Goal: Check status: Check status

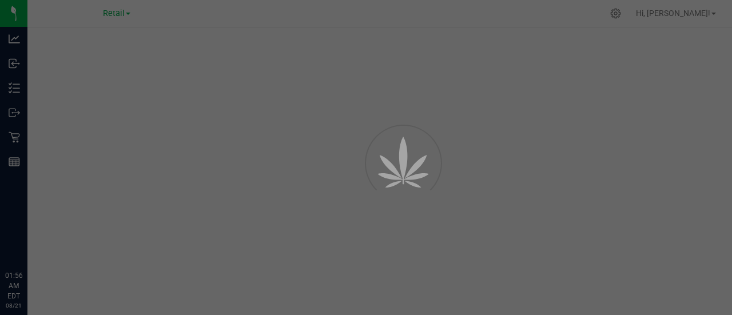
click at [129, 13] on div at bounding box center [366, 157] width 732 height 315
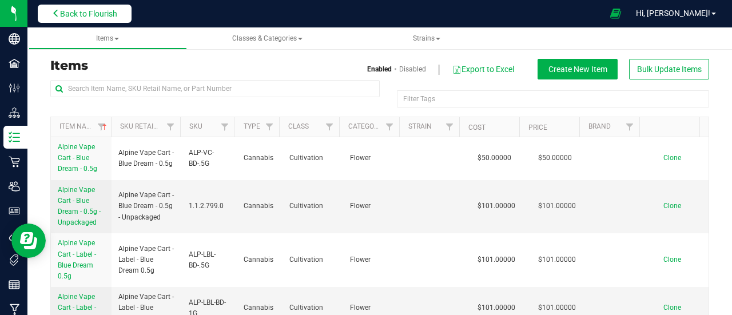
click at [73, 13] on span "Back to Flourish" at bounding box center [88, 13] width 57 height 9
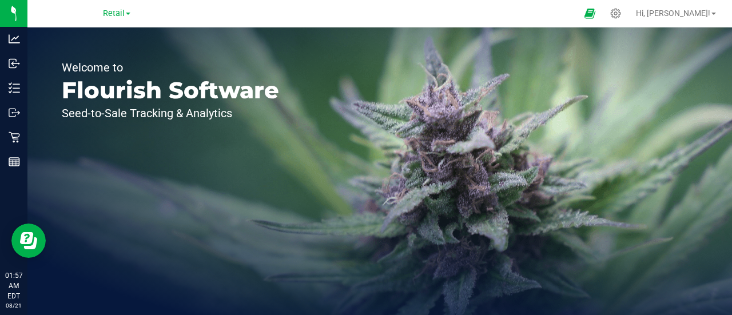
click at [126, 15] on link "Retail" at bounding box center [116, 12] width 27 height 11
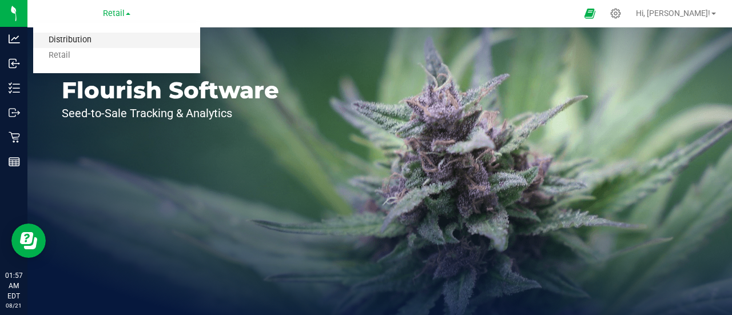
click at [95, 39] on link "Distribution" at bounding box center [116, 40] width 167 height 15
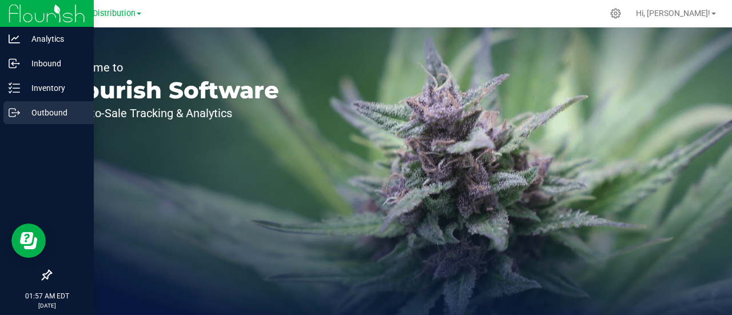
click at [57, 115] on p "Outbound" at bounding box center [54, 113] width 69 height 14
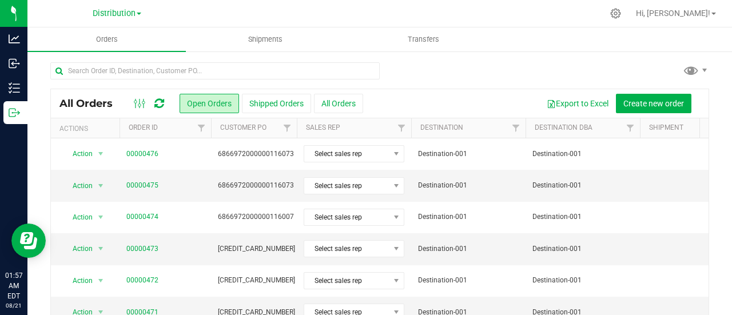
click at [159, 102] on icon at bounding box center [159, 103] width 10 height 11
click at [326, 102] on button "All Orders" at bounding box center [338, 103] width 49 height 19
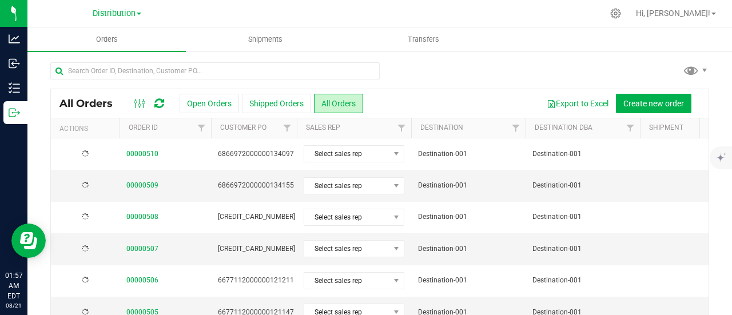
click at [154, 101] on icon at bounding box center [159, 103] width 10 height 11
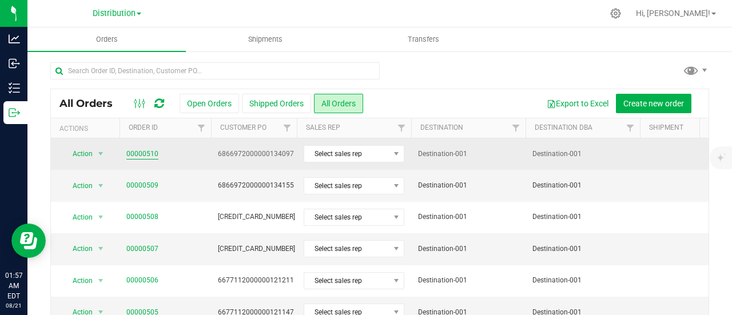
click at [142, 153] on link "00000510" at bounding box center [142, 154] width 32 height 11
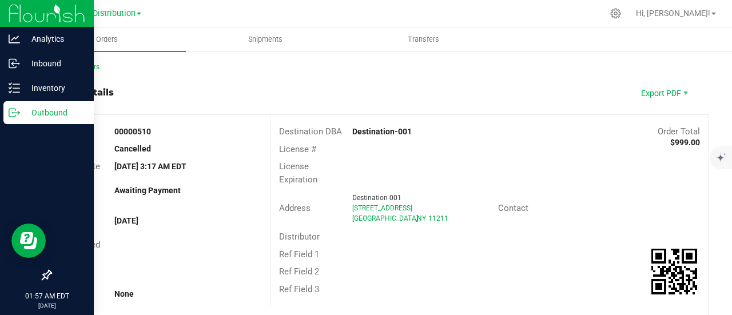
click at [5, 113] on div "Outbound" at bounding box center [48, 112] width 90 height 23
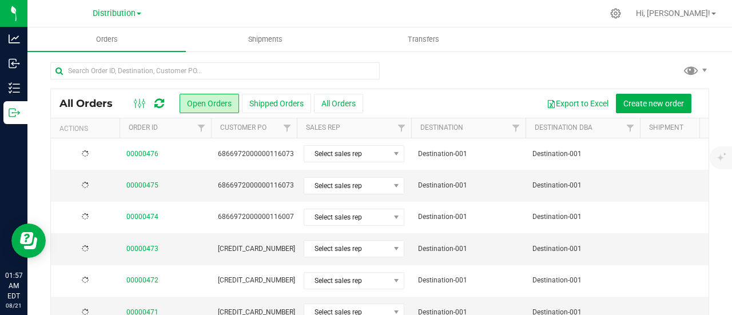
click at [161, 100] on icon at bounding box center [159, 103] width 10 height 11
click at [158, 104] on icon at bounding box center [159, 103] width 10 height 11
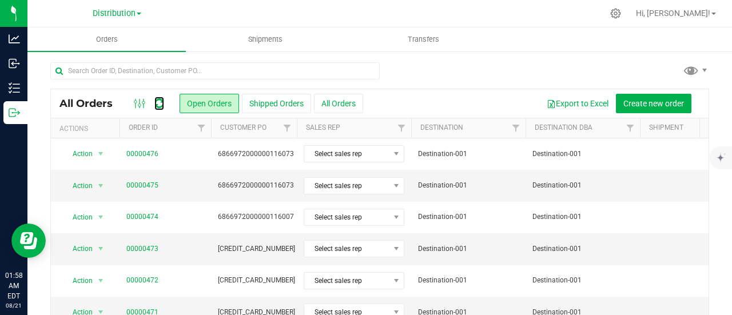
click at [158, 104] on icon at bounding box center [159, 103] width 10 height 11
click at [160, 102] on icon at bounding box center [159, 103] width 10 height 11
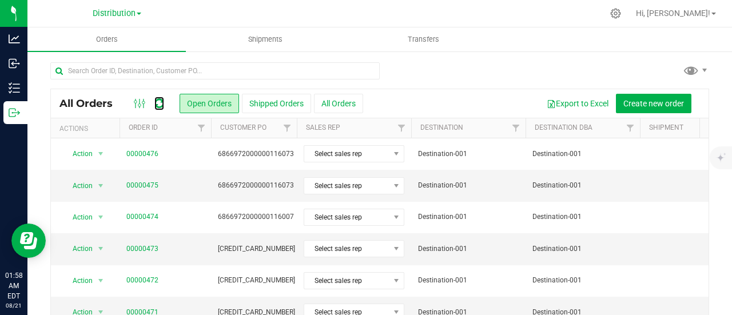
click at [160, 102] on icon at bounding box center [159, 103] width 10 height 11
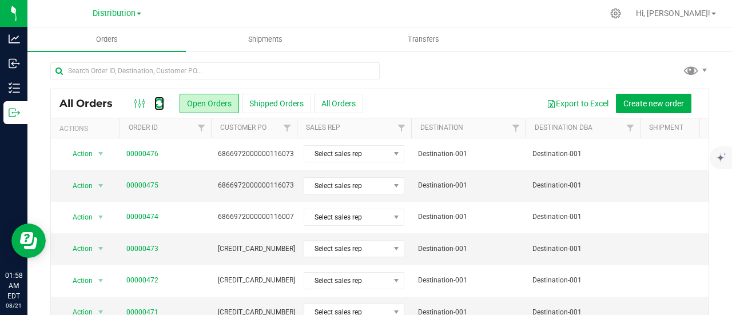
click at [160, 102] on icon at bounding box center [159, 103] width 14 height 14
click at [156, 100] on icon at bounding box center [159, 103] width 10 height 11
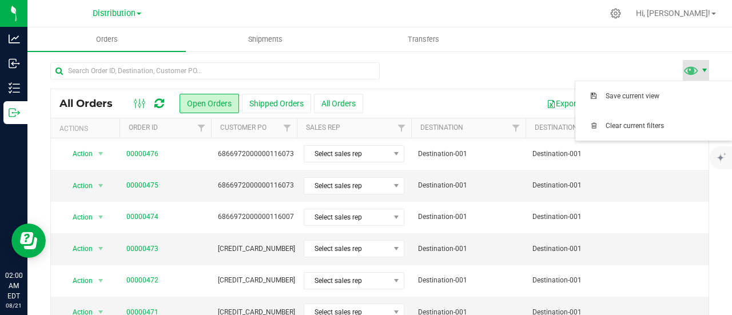
click at [700, 70] on span at bounding box center [704, 70] width 9 height 9
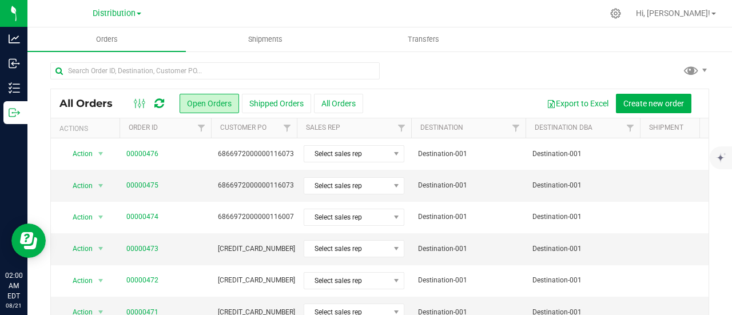
click at [606, 75] on div at bounding box center [379, 75] width 659 height 26
click at [622, 9] on icon at bounding box center [616, 13] width 12 height 12
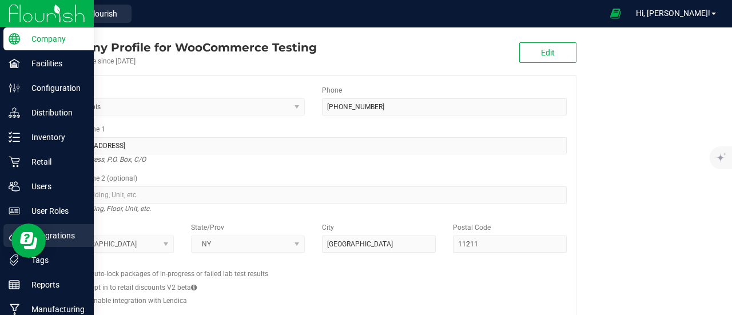
click at [67, 237] on p "Integrations" at bounding box center [54, 236] width 69 height 14
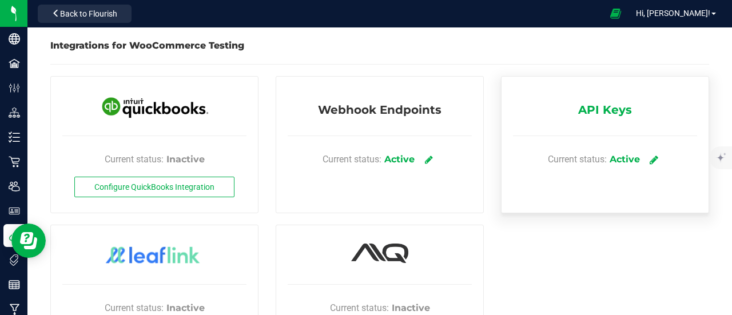
click at [650, 160] on icon at bounding box center [654, 159] width 9 height 10
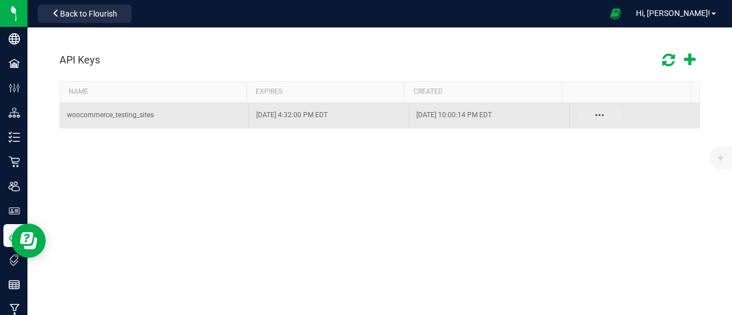
click at [589, 115] on button "Data table" at bounding box center [599, 115] width 45 height 16
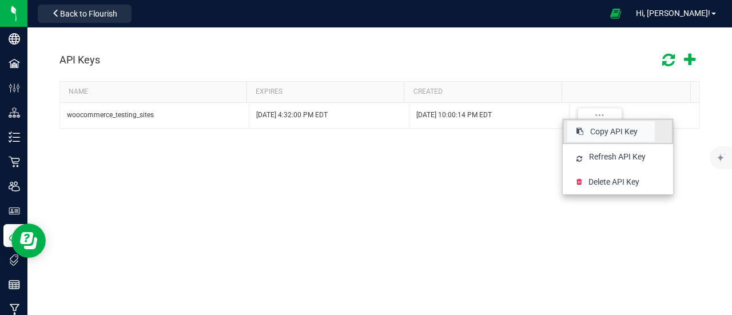
click at [612, 131] on span "Copy API Key" at bounding box center [613, 131] width 47 height 11
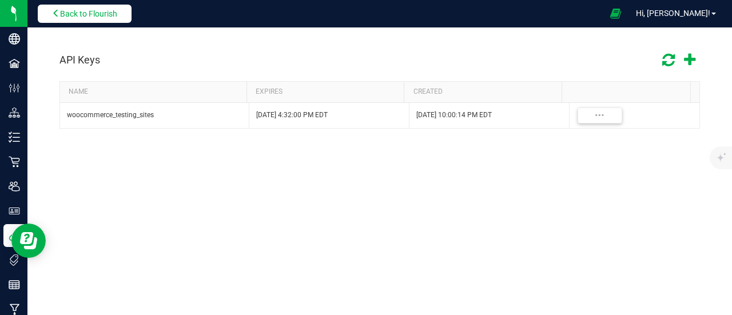
click at [111, 11] on span "Back to Flourish" at bounding box center [88, 13] width 57 height 9
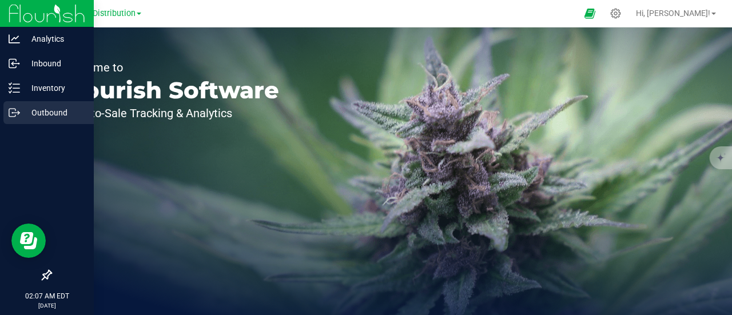
click at [43, 109] on p "Outbound" at bounding box center [54, 113] width 69 height 14
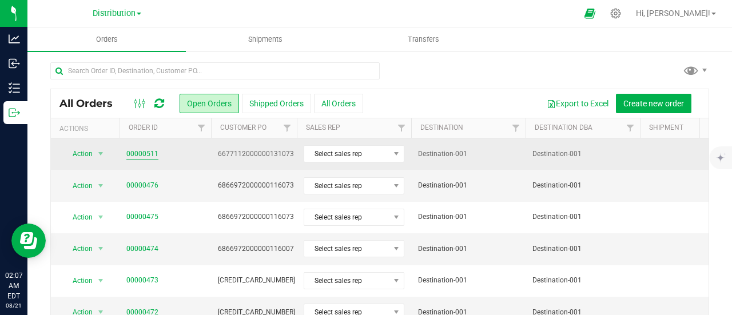
click at [142, 150] on link "00000511" at bounding box center [142, 154] width 32 height 11
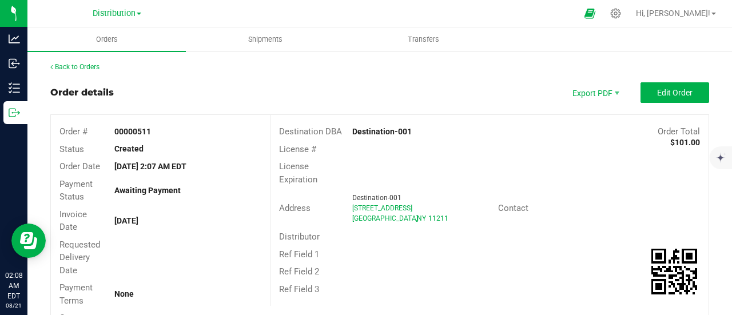
drag, startPoint x: 151, startPoint y: 132, endPoint x: 107, endPoint y: 133, distance: 43.5
click at [107, 133] on div "00000511" at bounding box center [188, 132] width 164 height 12
copy strong "00000511"
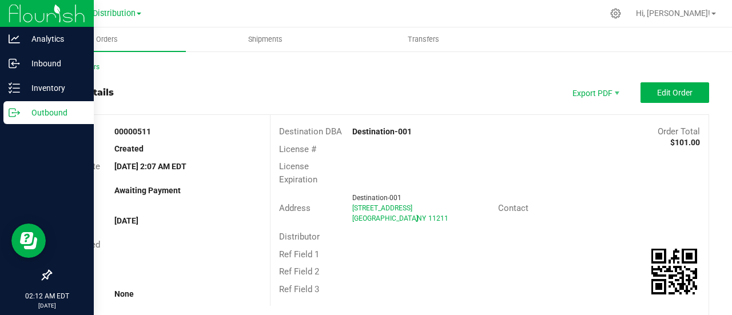
click at [6, 113] on div "Outbound" at bounding box center [48, 112] width 90 height 23
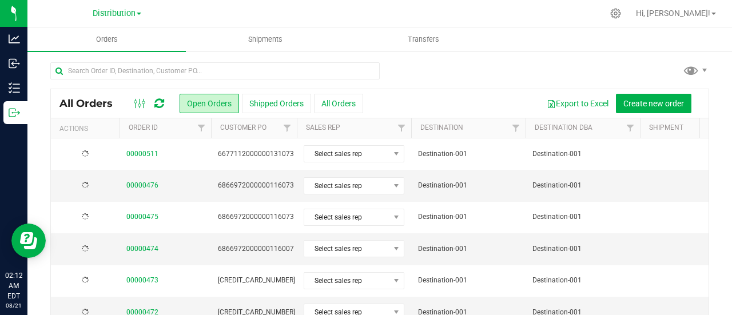
click at [164, 103] on div at bounding box center [149, 104] width 38 height 14
click at [161, 103] on icon at bounding box center [159, 103] width 10 height 11
